Goal: Transaction & Acquisition: Book appointment/travel/reservation

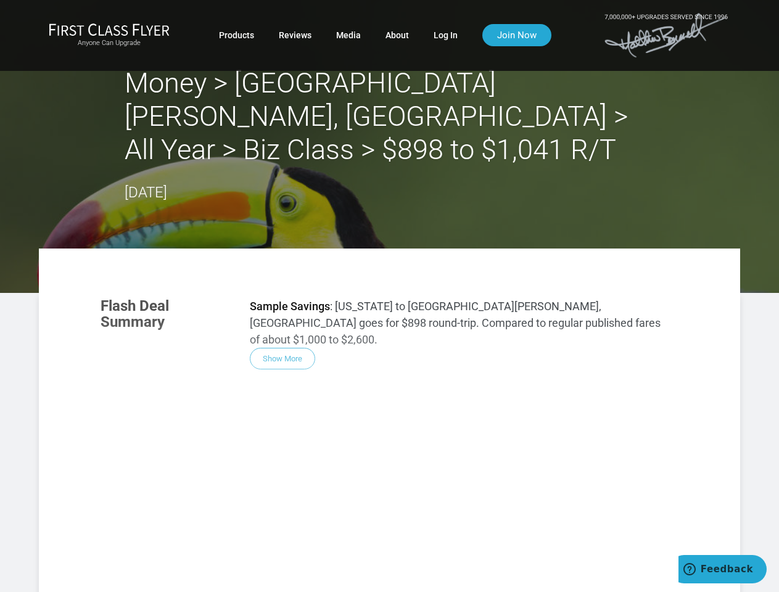
click at [389, 296] on div "Flash Deal Summary Sample Savings : [US_STATE] to [GEOGRAPHIC_DATA][PERSON_NAME…" at bounding box center [389, 460] width 603 height 349
click at [389, 404] on div "Flash Deal Summary Sample Savings : [US_STATE] to [GEOGRAPHIC_DATA][PERSON_NAME…" at bounding box center [389, 460] width 603 height 349
click at [283, 308] on div "Flash Deal Summary Sample Savings : [US_STATE] to [GEOGRAPHIC_DATA][PERSON_NAME…" at bounding box center [389, 460] width 603 height 349
click at [175, 466] on div "Flash Deal Summary Sample Savings : [US_STATE] to [GEOGRAPHIC_DATA][PERSON_NAME…" at bounding box center [389, 460] width 603 height 349
click at [276, 466] on div "Flash Deal Summary Sample Savings : [US_STATE] to [GEOGRAPHIC_DATA][PERSON_NAME…" at bounding box center [389, 460] width 603 height 349
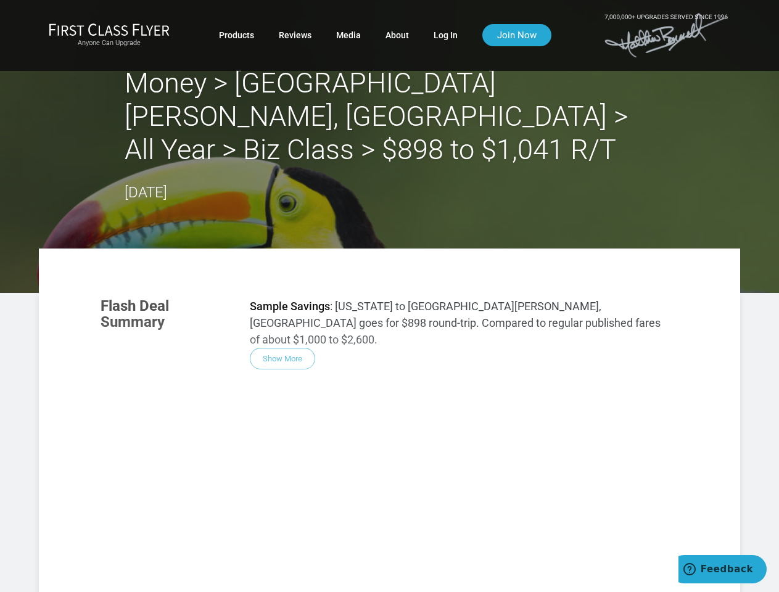
click at [378, 466] on div "Flash Deal Summary Sample Savings : [US_STATE] to [GEOGRAPHIC_DATA][PERSON_NAME…" at bounding box center [389, 460] width 603 height 349
click at [276, 547] on div "Flash Deal Summary Sample Savings : [US_STATE] to [GEOGRAPHIC_DATA][PERSON_NAME…" at bounding box center [389, 460] width 603 height 349
click at [589, 532] on div "Flash Deal Summary Sample Savings : [US_STATE] to [GEOGRAPHIC_DATA][PERSON_NAME…" at bounding box center [389, 460] width 603 height 349
click at [722, 569] on span "Feedback" at bounding box center [727, 569] width 52 height 11
